Goal: Task Accomplishment & Management: Use online tool/utility

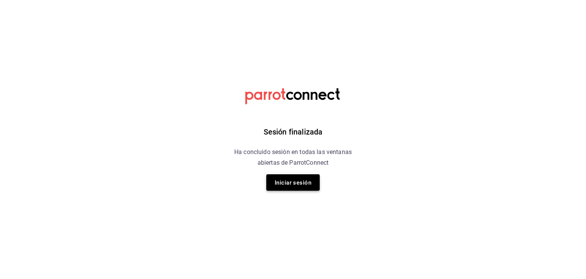
click at [305, 185] on font "Iniciar sesión" at bounding box center [293, 182] width 37 height 7
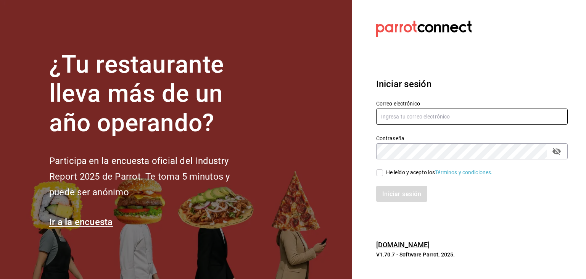
click at [410, 113] on input "text" at bounding box center [472, 116] width 192 height 16
type input "[PERSON_NAME][EMAIL_ADDRESS][DOMAIN_NAME]"
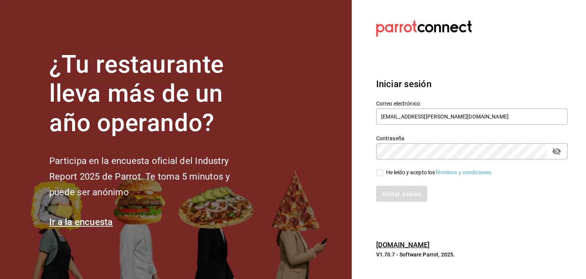
click at [381, 172] on input "He leído y acepto los Términos y condiciones." at bounding box center [379, 172] width 7 height 7
checkbox input "true"
click at [388, 192] on font "Iniciar sesión" at bounding box center [402, 193] width 39 height 7
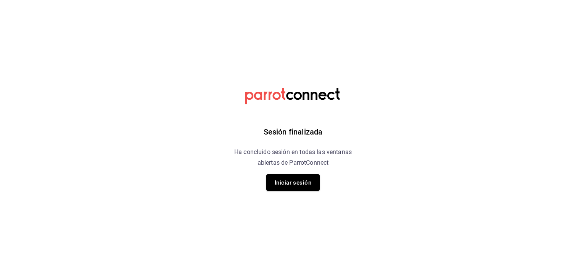
click at [411, 0] on html "Sesión finalizada Ha concluido sesión en todas las ventanas abiertas de ParrotC…" at bounding box center [293, 0] width 586 height 0
click at [278, 189] on button "Iniciar sesión" at bounding box center [292, 182] width 53 height 16
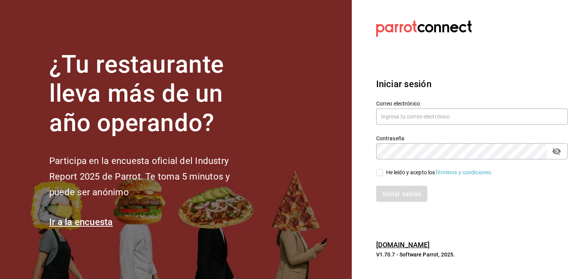
click at [551, 235] on section "Datos incorrectos. Verifica que tu Correo o Contraseña estén bien escritos. Ini…" at bounding box center [469, 139] width 234 height 279
click at [464, 117] on input "text" at bounding box center [472, 116] width 192 height 16
type input "cristian.mercado@grupocosteno.com"
click at [383, 173] on input "He leído y acepto los Términos y condiciones." at bounding box center [379, 172] width 7 height 7
checkbox input "true"
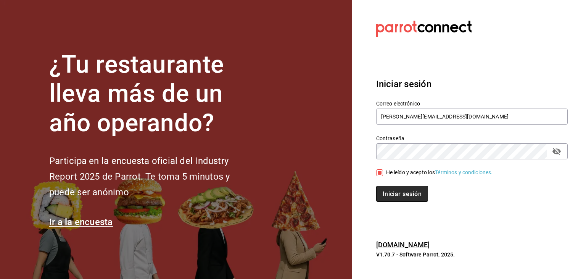
click at [399, 194] on font "Iniciar sesión" at bounding box center [402, 193] width 39 height 7
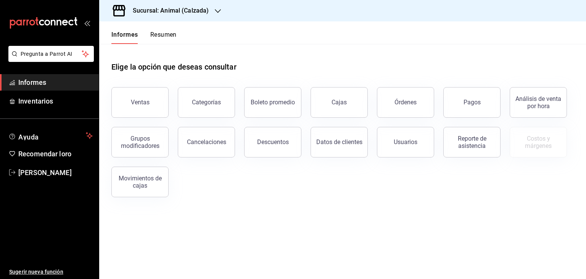
click at [493, 169] on div "Ventas Categorías Boleto promedio Cajas Órdenes Pagos Análisis de venta por hor…" at bounding box center [338, 137] width 472 height 119
click at [203, 18] on div "Sucursal: Animal (Calzada)" at bounding box center [164, 10] width 119 height 21
click at [162, 52] on div "Mochomos (Metepec)" at bounding box center [156, 50] width 102 height 8
click at [122, 84] on div "Ventas" at bounding box center [135, 98] width 66 height 40
click at [134, 94] on button "Ventas" at bounding box center [139, 102] width 57 height 31
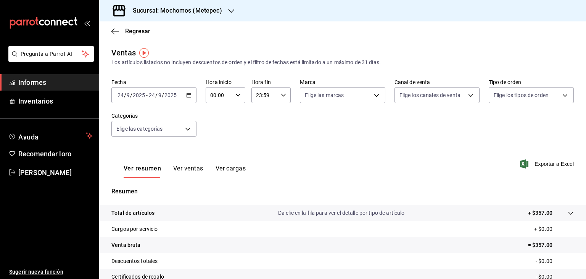
click at [187, 95] on \(Stroke\) "button" at bounding box center [189, 95] width 5 height 4
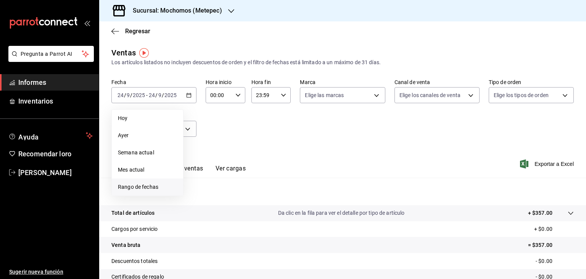
click at [158, 188] on font "Rango de fechas" at bounding box center [138, 187] width 40 height 6
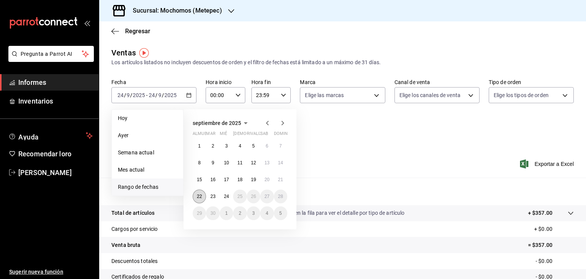
click at [196, 197] on button "22" at bounding box center [199, 196] width 13 height 14
click at [226, 196] on font "24" at bounding box center [226, 196] width 5 height 5
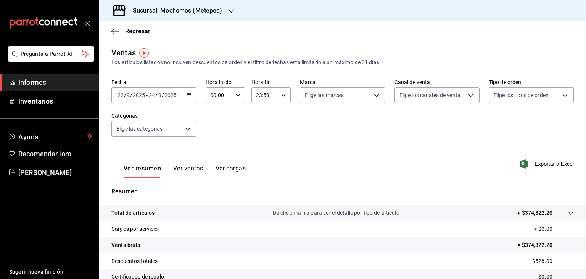
click at [228, 92] on input "00:00" at bounding box center [219, 94] width 27 height 15
click at [215, 133] on button "05" at bounding box center [214, 135] width 16 height 15
type input "05:00"
click at [276, 97] on div at bounding box center [293, 139] width 586 height 279
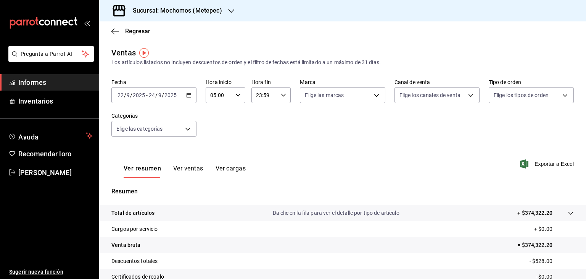
click at [276, 97] on div "23:59 Hora fin" at bounding box center [272, 95] width 40 height 16
click at [261, 136] on font "05" at bounding box center [260, 136] width 6 height 6
click at [263, 137] on span "05" at bounding box center [259, 136] width 7 height 6
click at [279, 115] on font "00" at bounding box center [279, 114] width 6 height 6
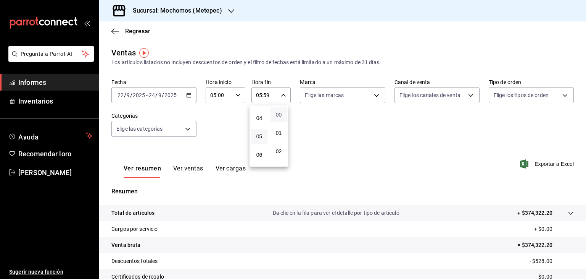
type input "05:00"
click at [428, 194] on div at bounding box center [293, 139] width 586 height 279
click at [334, 106] on div "Fecha 2025-09-22 22 / 9 / 2025 - 2025-09-24 24 / 9 / 2025 Hora inicio 05:00 Hor…" at bounding box center [342, 112] width 463 height 67
click at [332, 100] on body "Pregunta a Parrot AI Informes Inventarios Ayuda Recomendar loro Cristian Mercad…" at bounding box center [293, 139] width 586 height 279
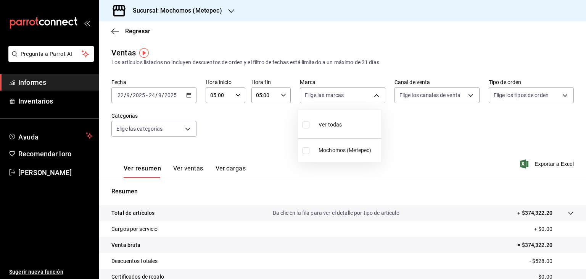
click at [327, 125] on font "Ver todas" at bounding box center [330, 124] width 23 height 6
checkbox input "false"
click at [179, 131] on div at bounding box center [293, 139] width 586 height 279
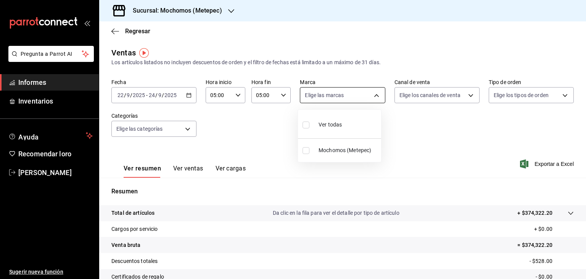
click at [338, 90] on body "Pregunta a Parrot AI Informes Inventarios Ayuda Recomendar loro Cristian Mercad…" at bounding box center [293, 139] width 586 height 279
click at [308, 124] on input "checkbox" at bounding box center [306, 124] width 7 height 7
checkbox input "true"
type input "2365f74e-aa6b-4392-bdf2-72765591bddf"
checkbox input "true"
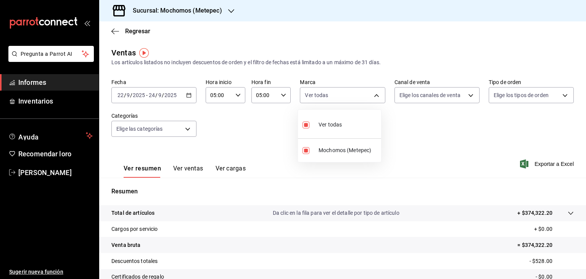
click at [181, 130] on div at bounding box center [293, 139] width 586 height 279
click at [181, 130] on body "Pregunta a Parrot AI Informes Inventarios Ayuda Recomendar loro Cristian Mercad…" at bounding box center [293, 139] width 586 height 279
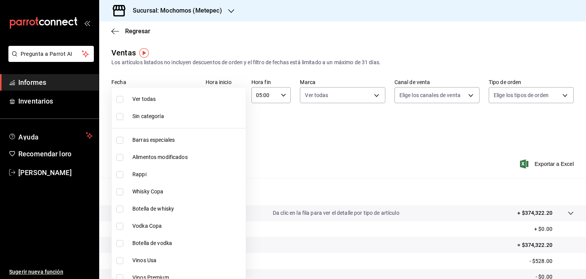
click at [130, 100] on li "Ver todas" at bounding box center [179, 98] width 134 height 17
type input "c9cbc288-c827-488d-81f5-370afefb1912,46081463-7037-4dd2-a9ab-e56ff6a8fa7c,bf958…"
checkbox input "true"
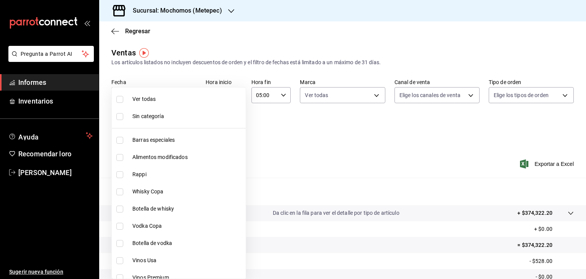
checkbox input "true"
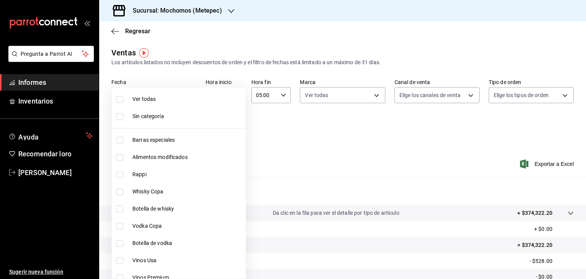
checkbox input "true"
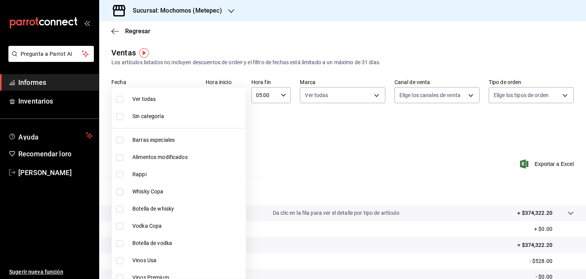
checkbox input "true"
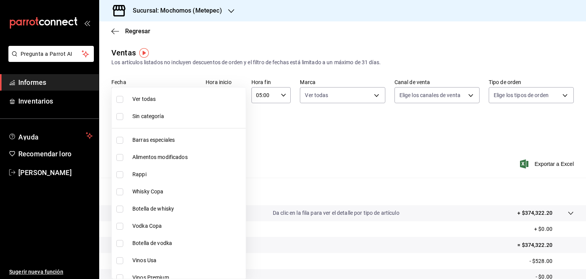
checkbox input "true"
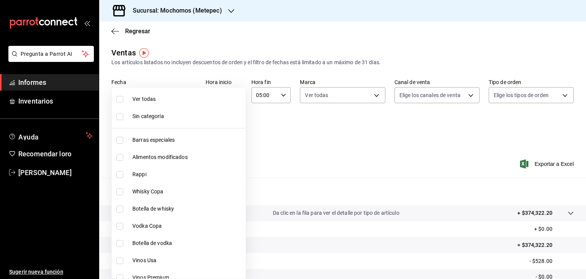
checkbox input "true"
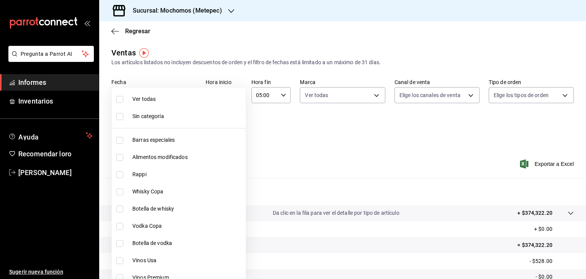
checkbox input "true"
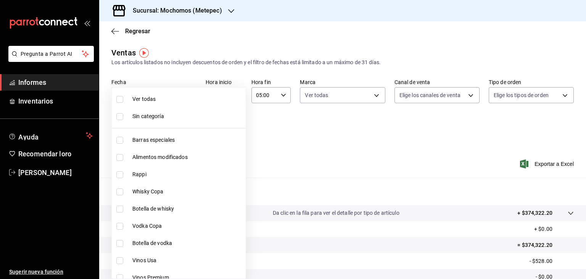
checkbox input "true"
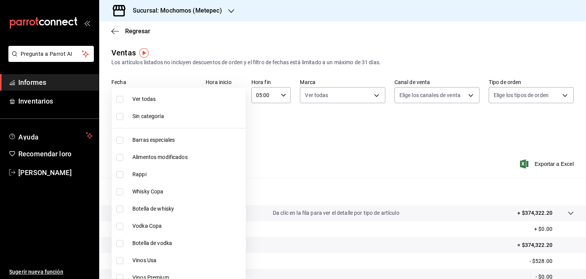
checkbox input "true"
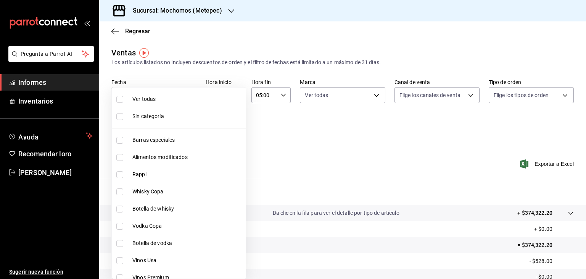
checkbox input "true"
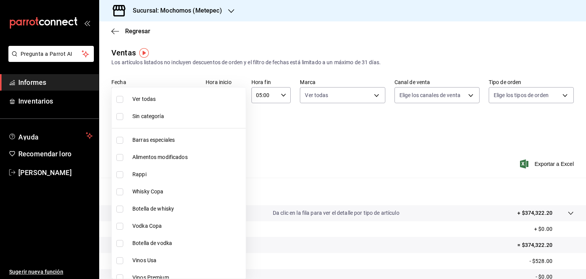
checkbox input "true"
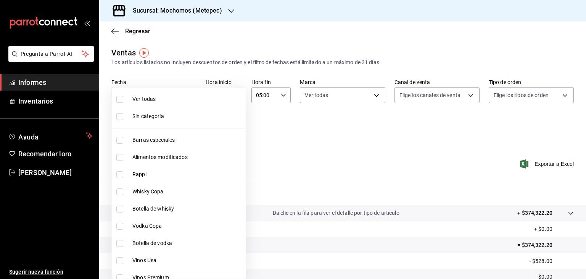
checkbox input "true"
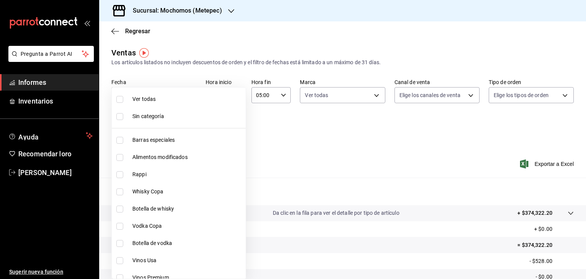
checkbox input "true"
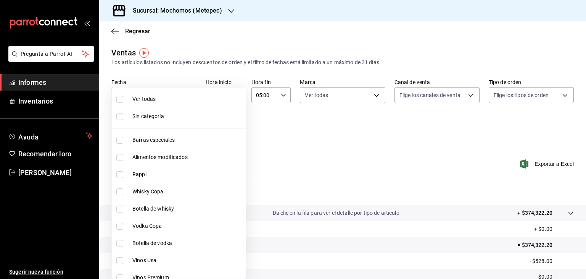
checkbox input "true"
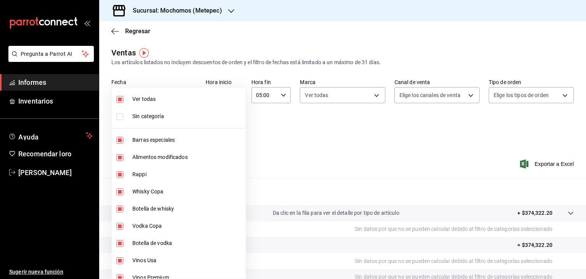
click at [414, 100] on div at bounding box center [293, 139] width 586 height 279
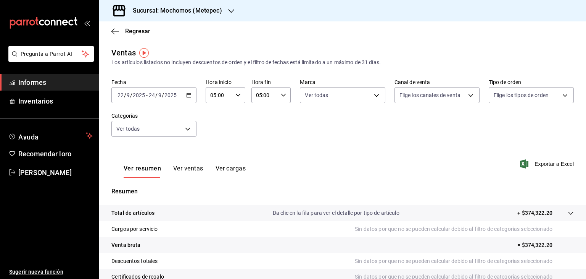
click at [414, 100] on body "Pregunta a Parrot AI Informes Inventarios Ayuda Recomendar loro Cristian Mercad…" at bounding box center [293, 139] width 586 height 279
click at [404, 120] on label at bounding box center [401, 124] width 10 height 11
click at [403, 121] on input "checkbox" at bounding box center [399, 124] width 7 height 7
checkbox input "false"
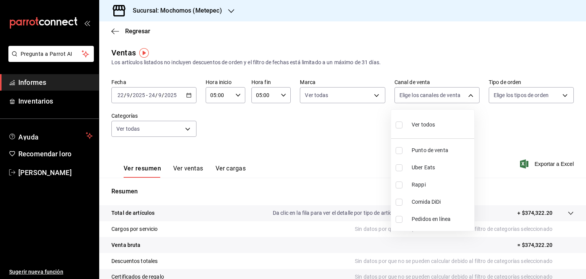
checkbox input "false"
click at [428, 124] on font "Ver todos" at bounding box center [423, 124] width 23 height 6
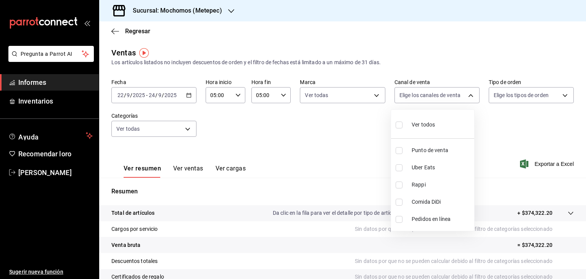
type input "PARROT,UBER_EATS,RAPPI,DIDI_FOOD,ONLINE"
checkbox input "true"
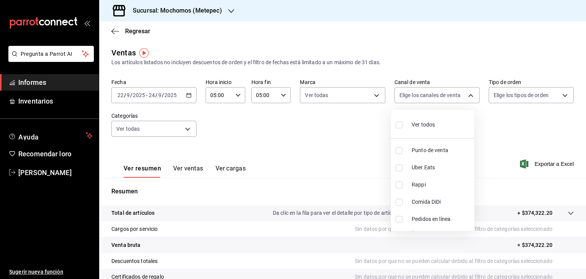
checkbox input "true"
click at [428, 124] on font "Ver todos" at bounding box center [423, 124] width 23 height 6
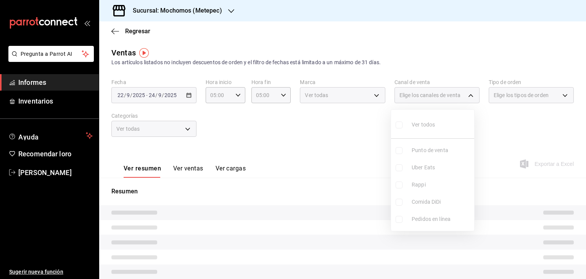
checkbox input "false"
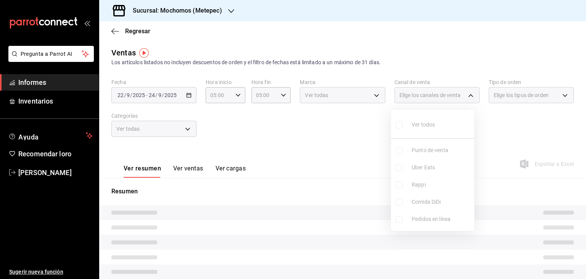
checkbox input "false"
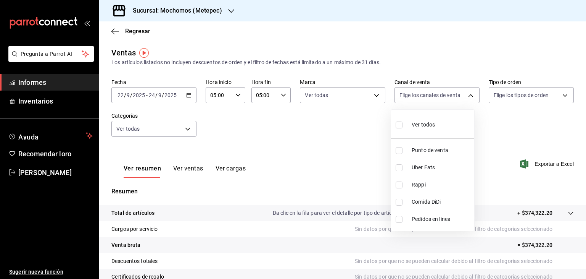
click at [535, 100] on div at bounding box center [293, 139] width 586 height 279
click at [441, 98] on body "Pregunta a Parrot AI Informes Inventarios Ayuda Recomendar loro Cristian Mercad…" at bounding box center [293, 139] width 586 height 279
click at [420, 125] on font "Ver todos" at bounding box center [423, 124] width 23 height 6
type input "PARROT,UBER_EATS,RAPPI,DIDI_FOOD,ONLINE"
checkbox input "true"
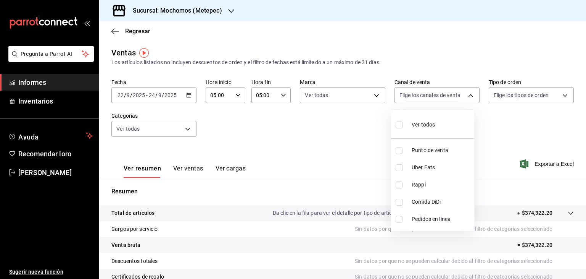
checkbox input "true"
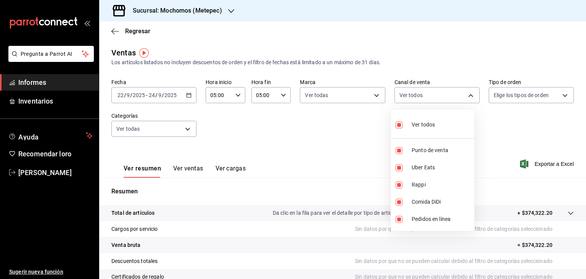
click at [527, 94] on div at bounding box center [293, 139] width 586 height 279
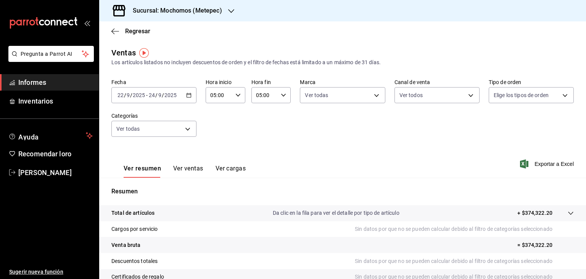
click at [527, 94] on body "Pregunta a Parrot AI Informes Inventarios Ayuda Recomendar loro Cristian Mercad…" at bounding box center [293, 139] width 586 height 279
click at [495, 123] on input "checkbox" at bounding box center [492, 124] width 7 height 7
checkbox input "true"
type input "3a236ed8-2e24-47ca-8e59-ead494492482,da8509e8-5fca-4f62-958e-973104937870,EXTER…"
checkbox input "true"
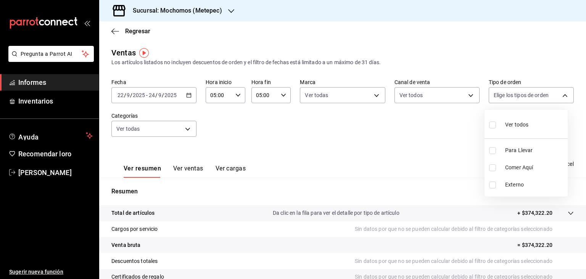
checkbox input "true"
click at [310, 150] on div at bounding box center [293, 139] width 586 height 279
click at [556, 164] on font "Exportar a Excel" at bounding box center [554, 164] width 39 height 6
click at [183, 127] on body "Pregunta a Parrot AI Informes Inventarios Ayuda Recomendar loro Cristian Mercad…" at bounding box center [293, 139] width 586 height 279
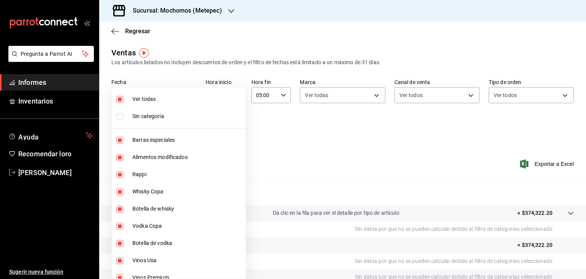
click at [304, 153] on div at bounding box center [293, 139] width 586 height 279
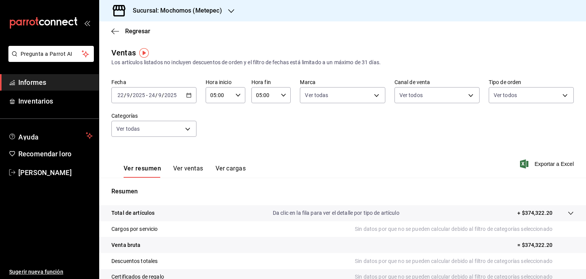
click at [304, 153] on div at bounding box center [293, 139] width 586 height 279
click at [148, 131] on body "Pregunta a Parrot AI Informes Inventarios Ayuda Recomendar loro Cristian Mercad…" at bounding box center [293, 139] width 586 height 279
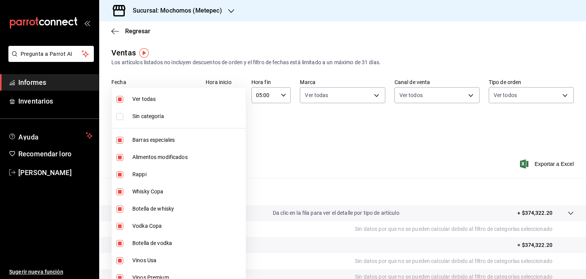
click at [307, 142] on div at bounding box center [293, 139] width 586 height 279
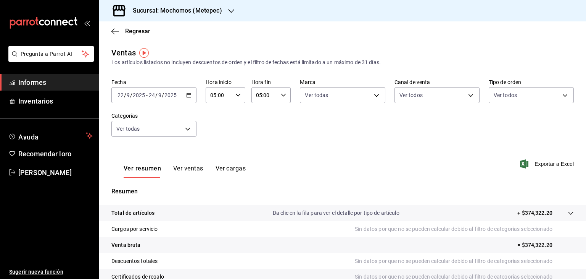
click at [37, 80] on font "Informes" at bounding box center [32, 82] width 28 height 8
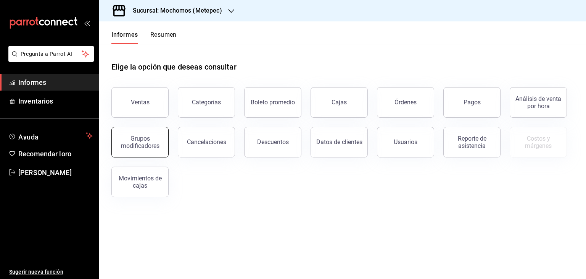
click at [133, 153] on button "Grupos modificadores" at bounding box center [139, 142] width 57 height 31
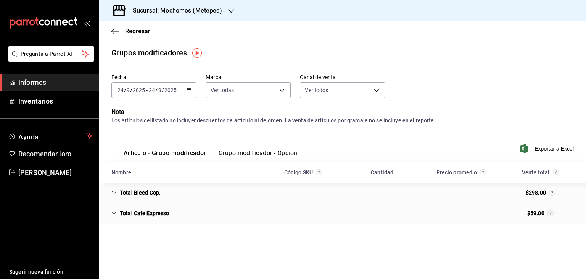
click at [262, 151] on font "Grupo modificador - Opción" at bounding box center [258, 152] width 79 height 7
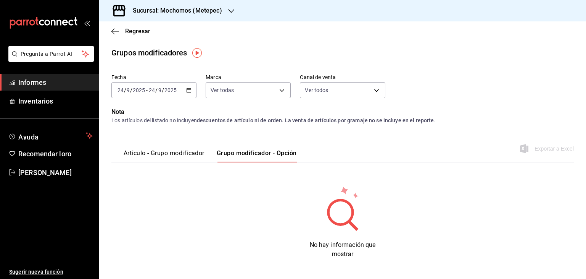
click at [187, 92] on icon "button" at bounding box center [188, 89] width 5 height 5
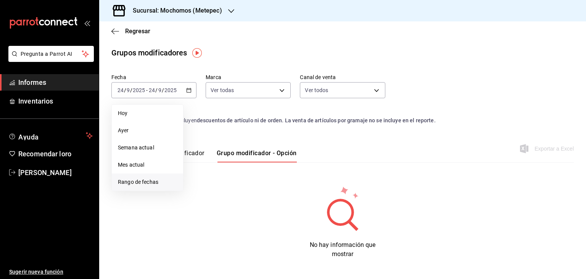
click at [153, 180] on font "Rango de fechas" at bounding box center [138, 182] width 40 height 6
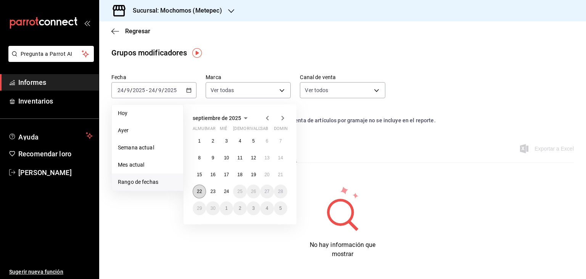
click at [202, 194] on button "22" at bounding box center [199, 191] width 13 height 14
click at [229, 191] on font "24" at bounding box center [226, 191] width 5 height 5
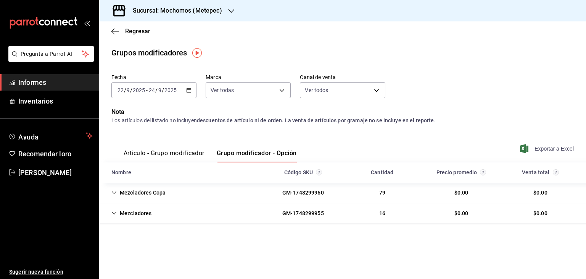
click at [548, 146] on font "Exportar a Excel" at bounding box center [554, 148] width 39 height 6
